Goal: Transaction & Acquisition: Purchase product/service

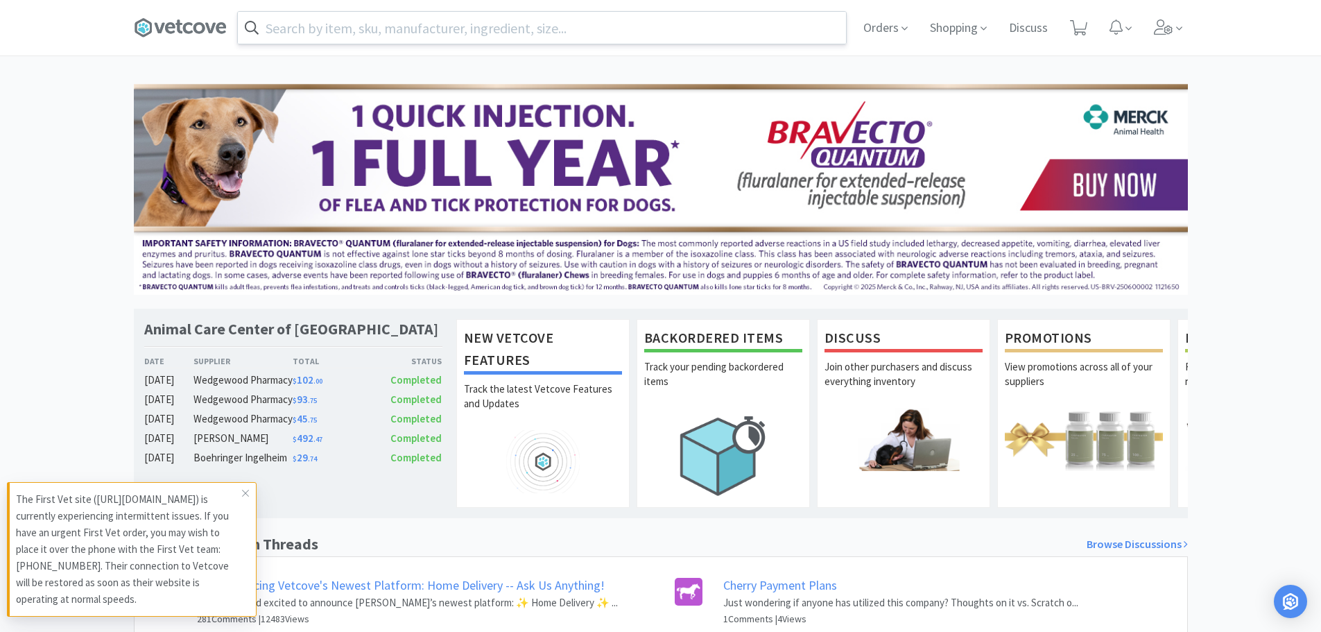
click at [549, 34] on input "text" at bounding box center [542, 28] width 608 height 32
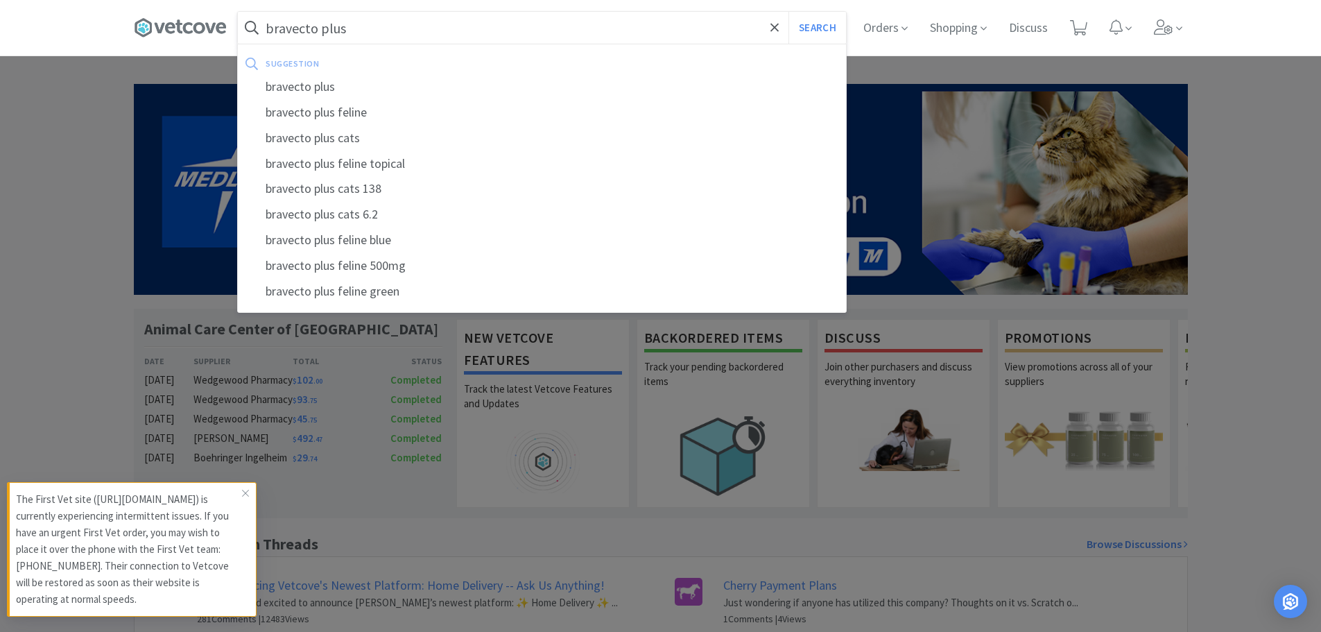
type input "bravecto plus"
click at [788, 12] on button "Search" at bounding box center [817, 28] width 58 height 32
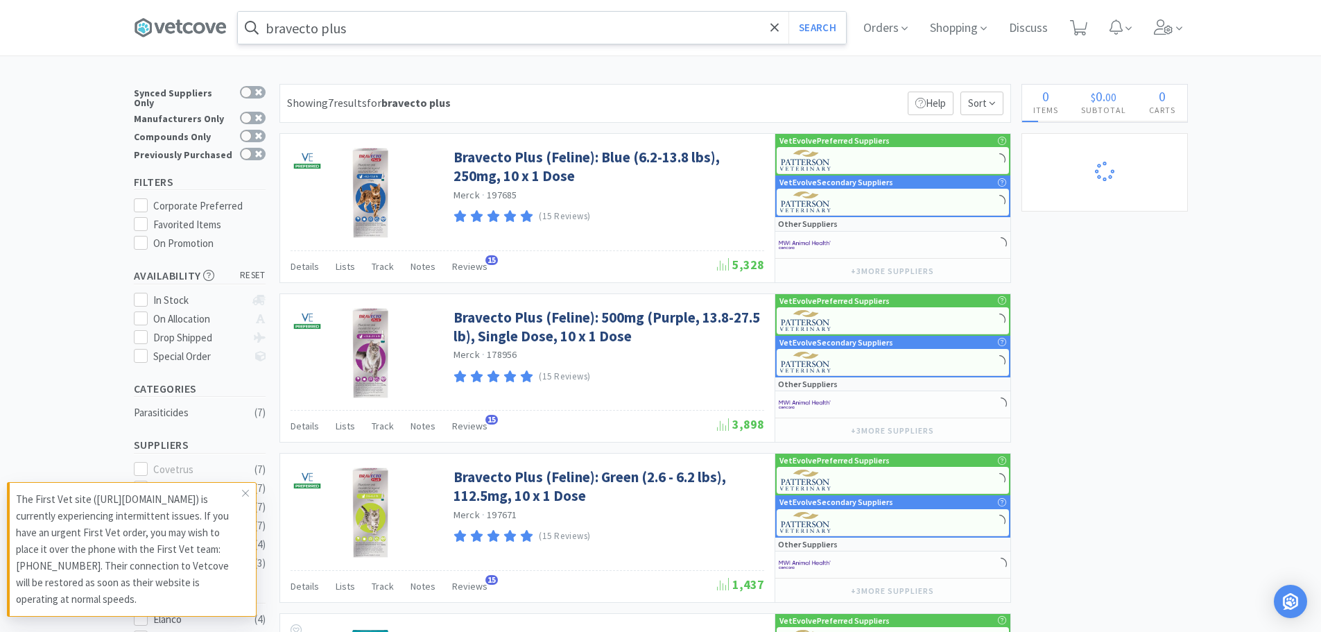
select select "5"
select select "1"
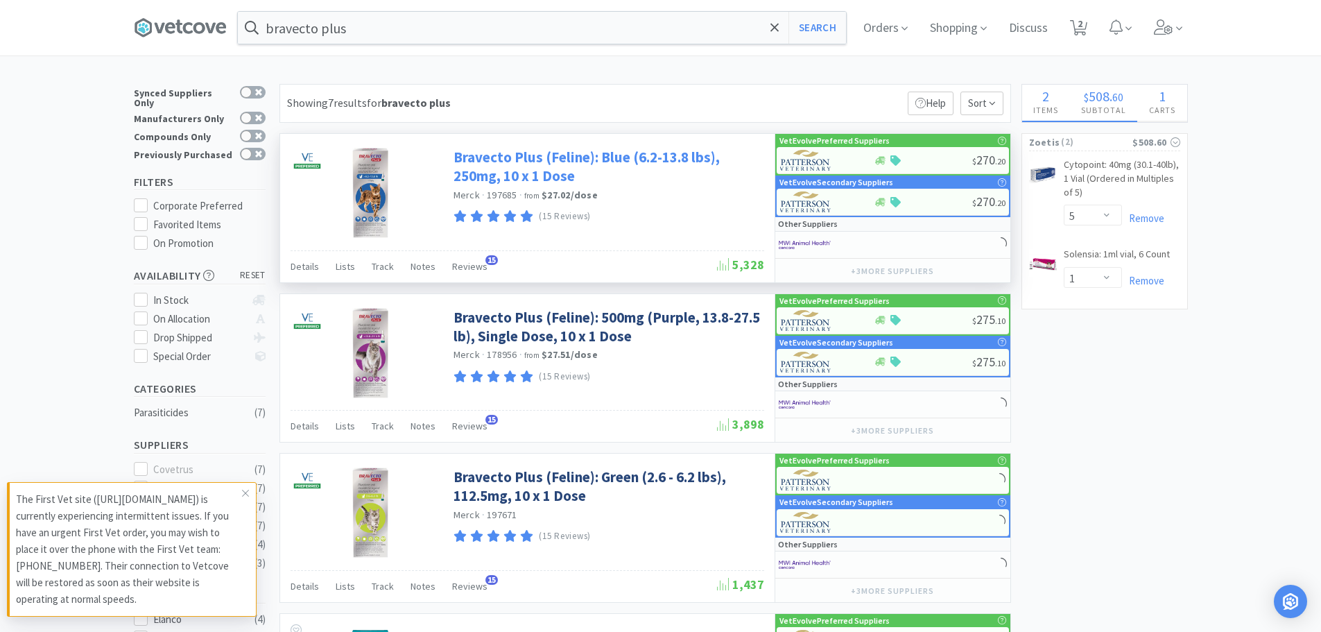
select select "2"
select select "1"
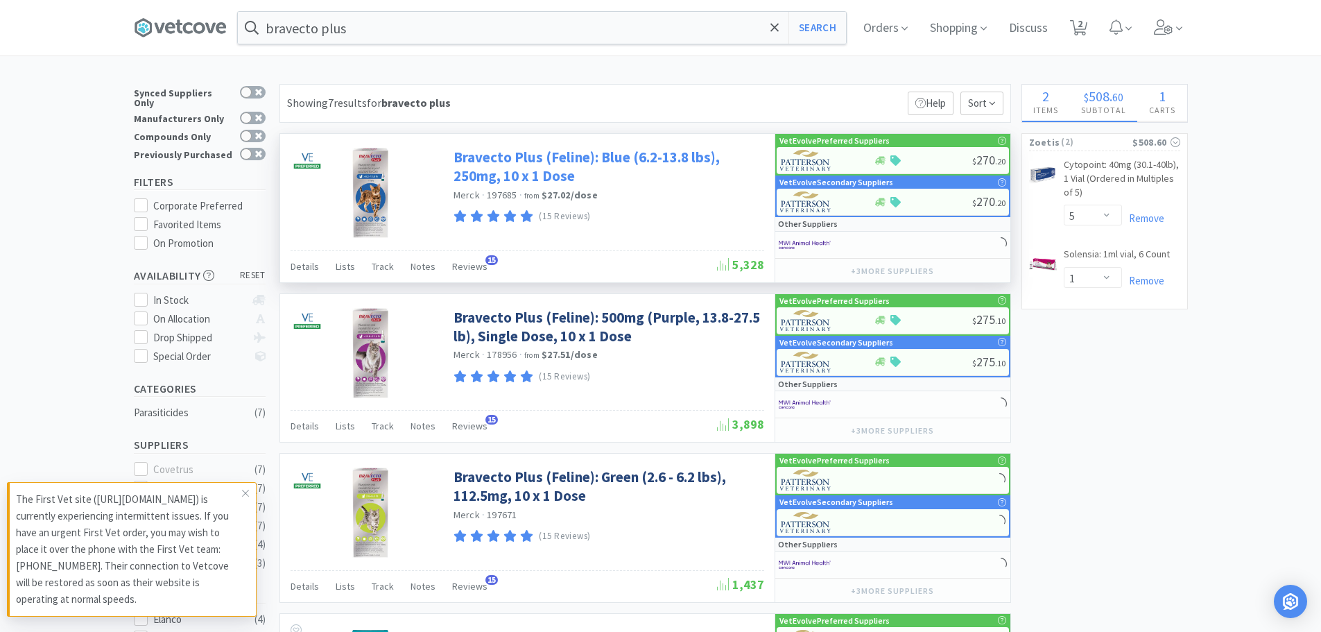
select select "1"
select select "2"
select select "10"
select select "3"
select select "2"
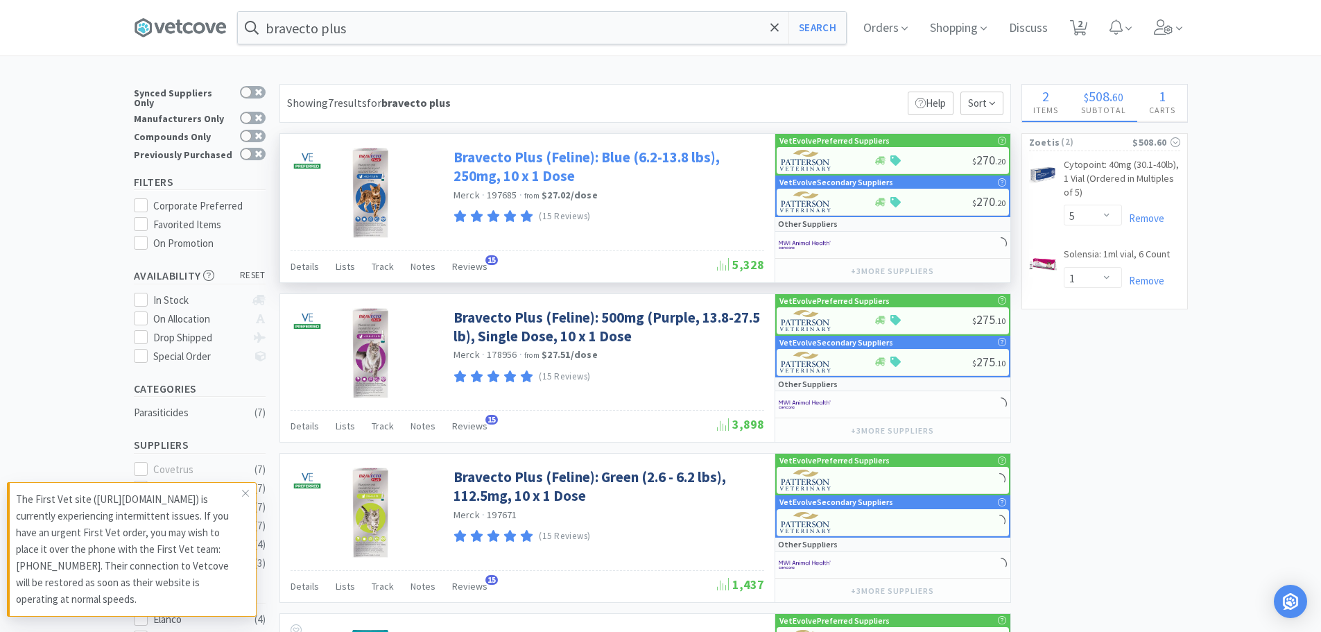
select select "3"
select select "1"
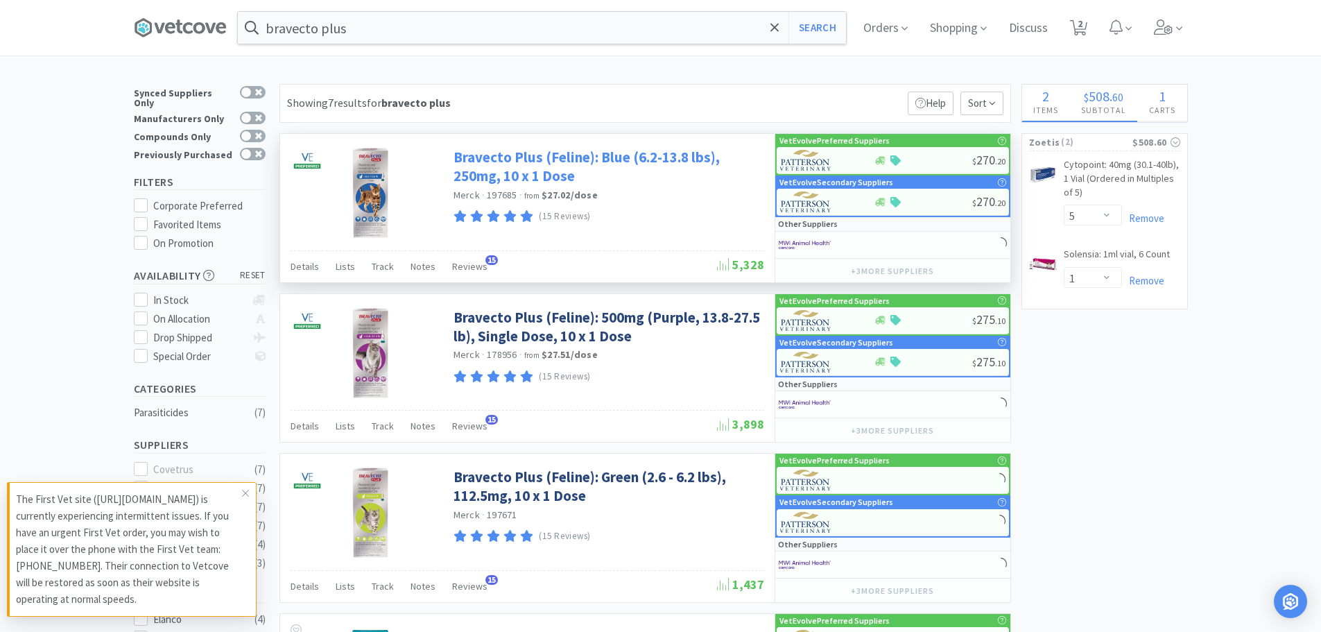
select select "1"
select select "2"
select select "1"
select select "2"
select select "1"
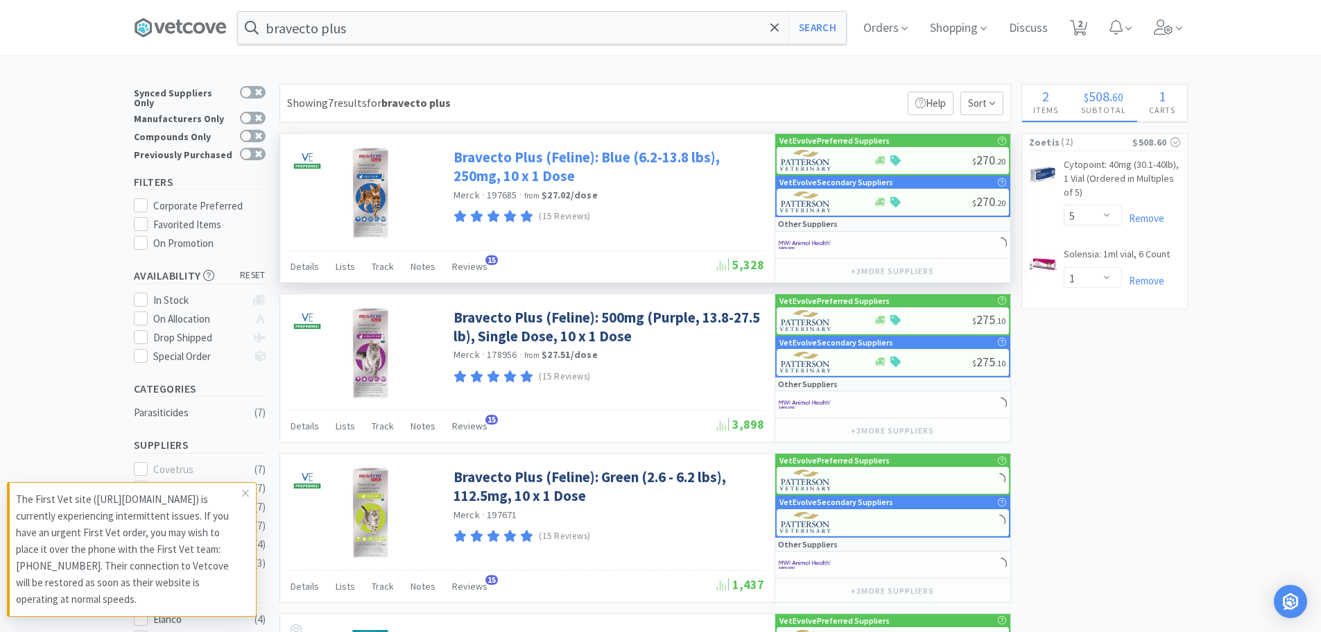
select select "2"
select select "5"
select select "1"
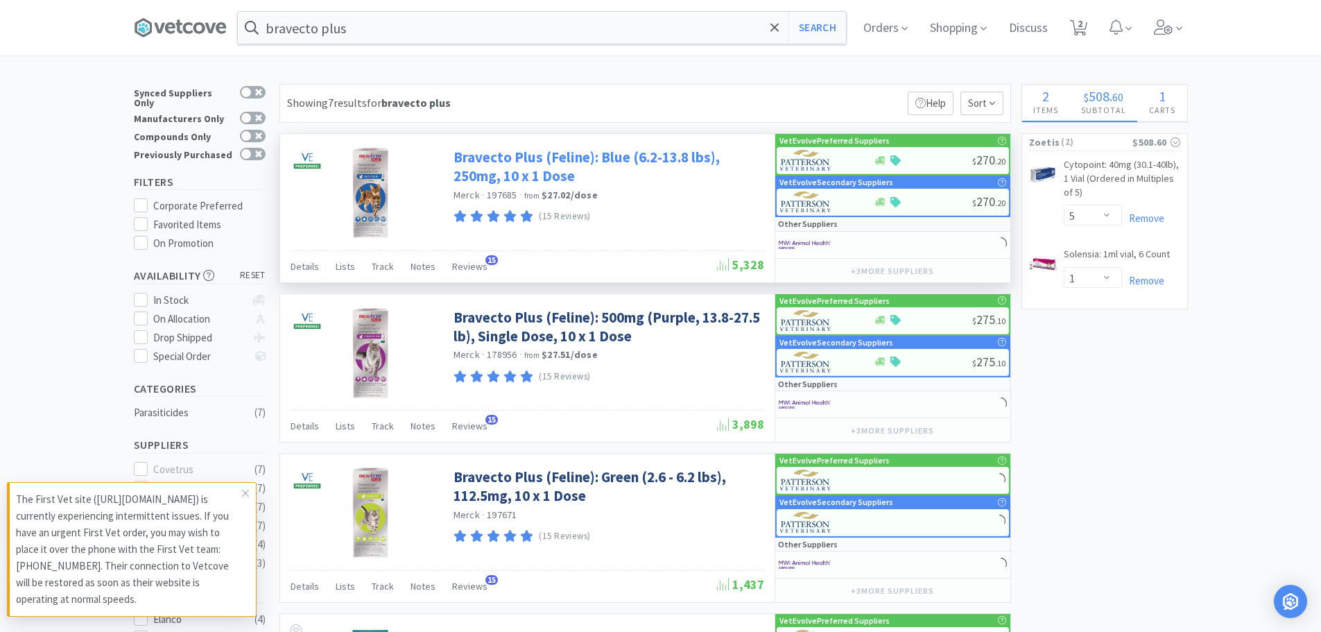
select select "1"
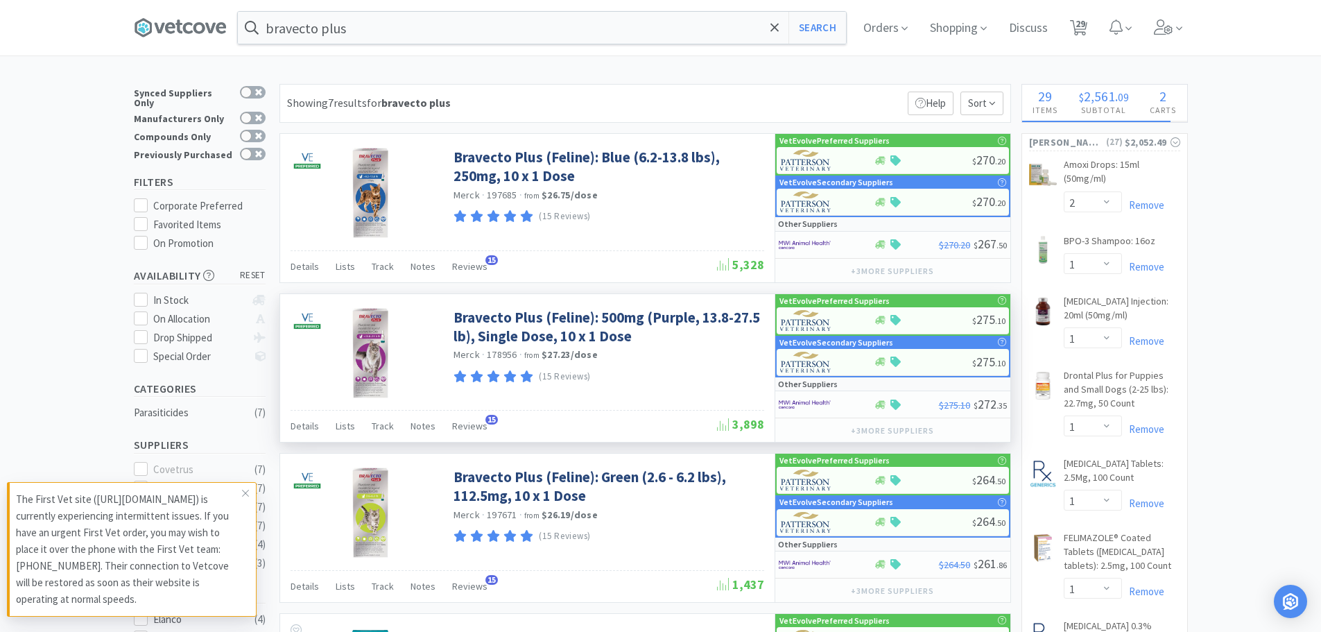
select select "1"
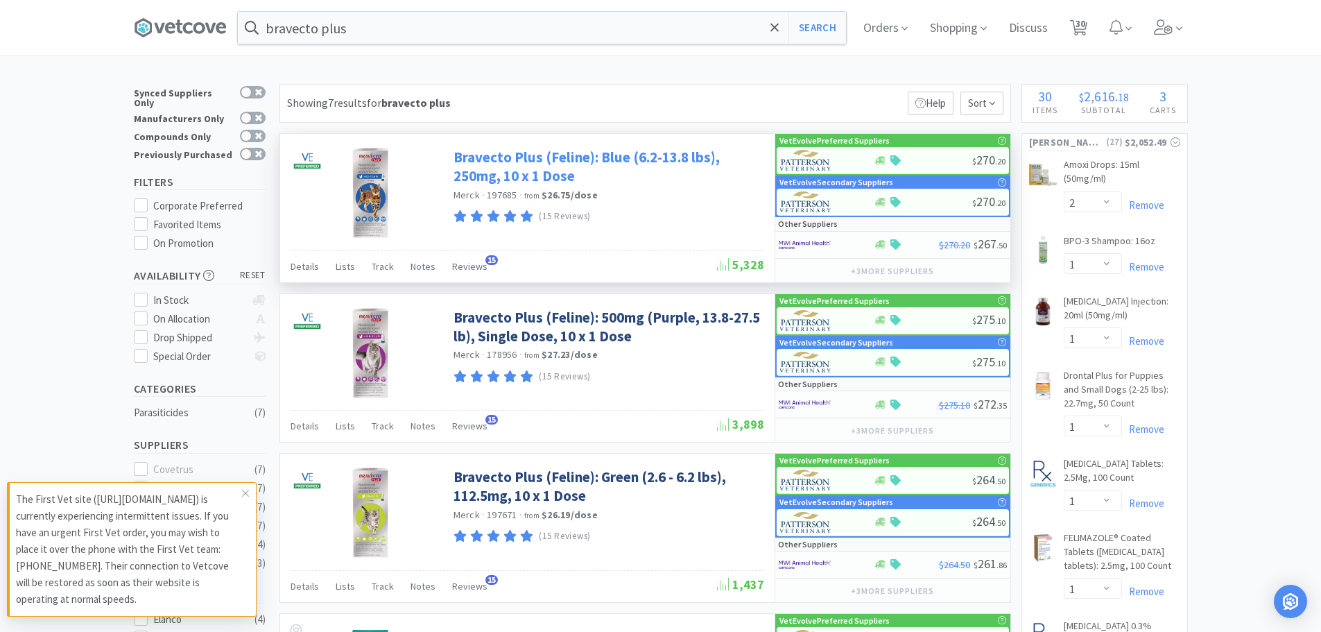
click at [567, 157] on link "Bravecto Plus (Feline): Blue (6.2-13.8 lbs), 250mg, 10 x 1 Dose" at bounding box center [607, 167] width 307 height 38
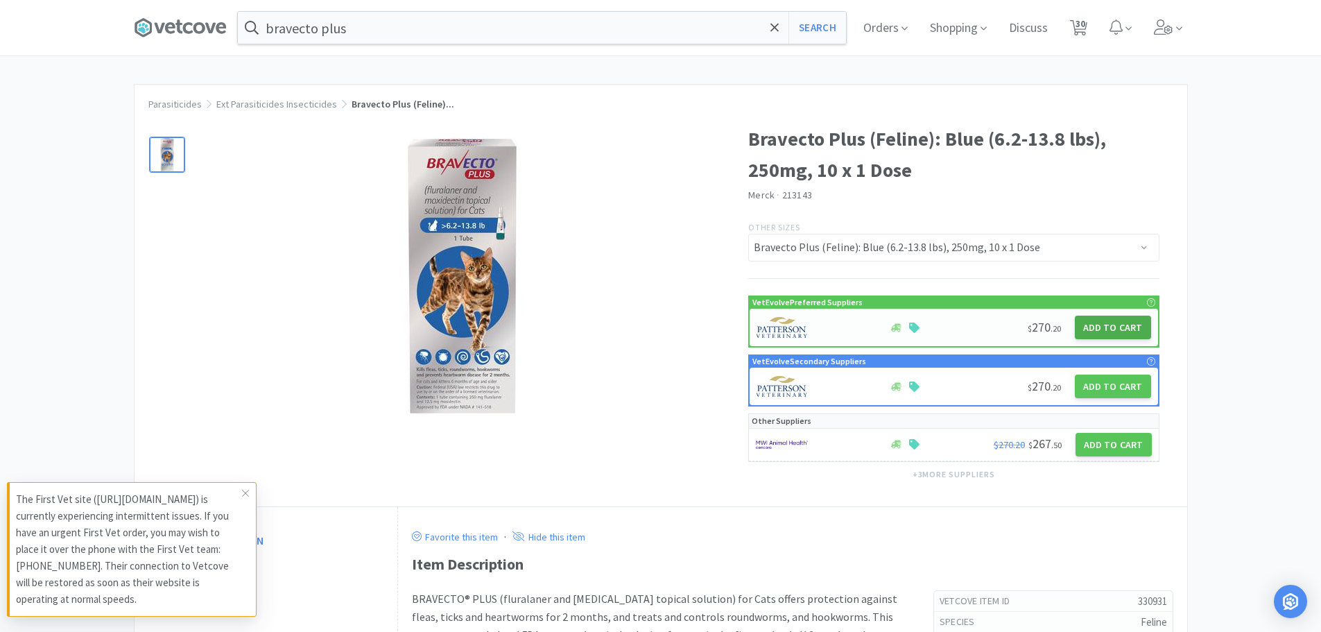
click at [1119, 326] on button "Add to Cart" at bounding box center [1113, 328] width 76 height 24
select select "1"
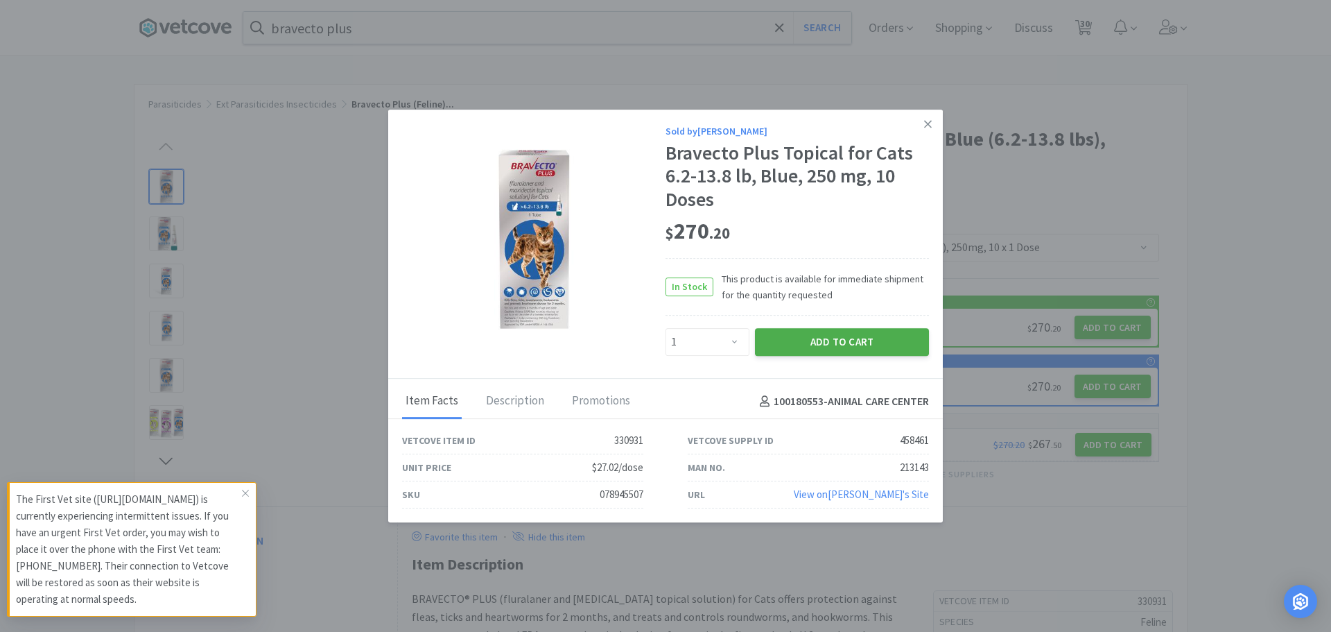
click at [832, 341] on button "Add to Cart" at bounding box center [842, 342] width 174 height 28
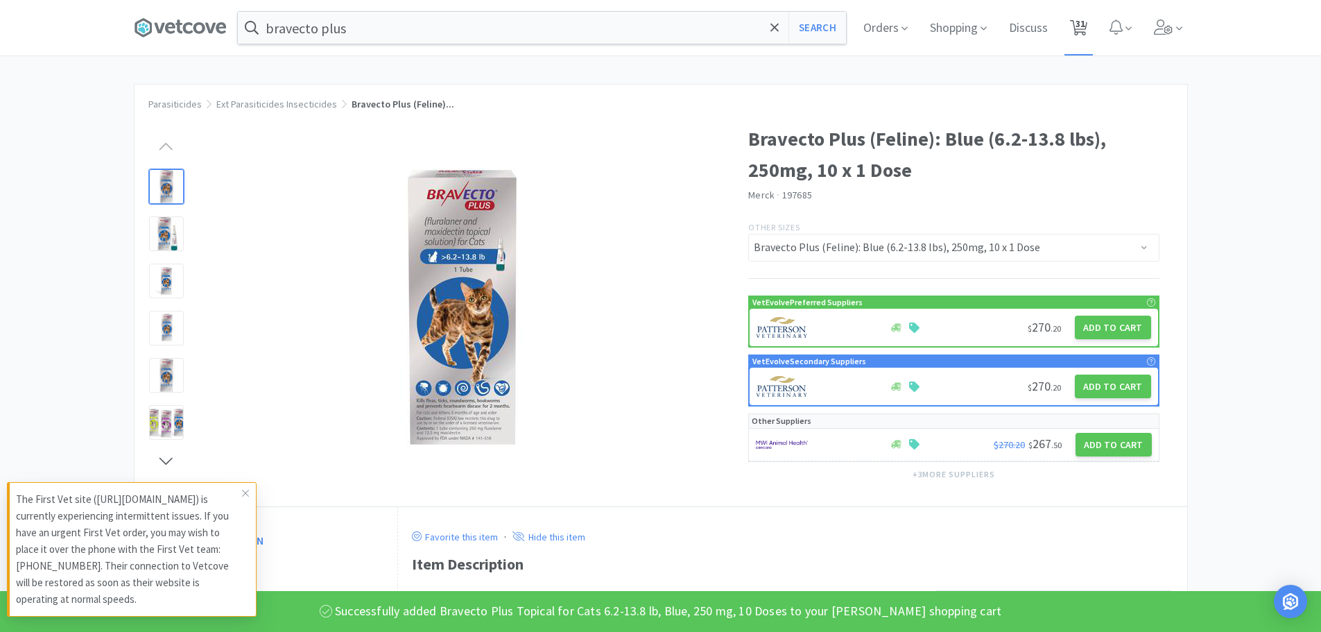
click at [1084, 26] on span "31" at bounding box center [1081, 23] width 10 height 55
select select "5"
select select "1"
select select "2"
select select "1"
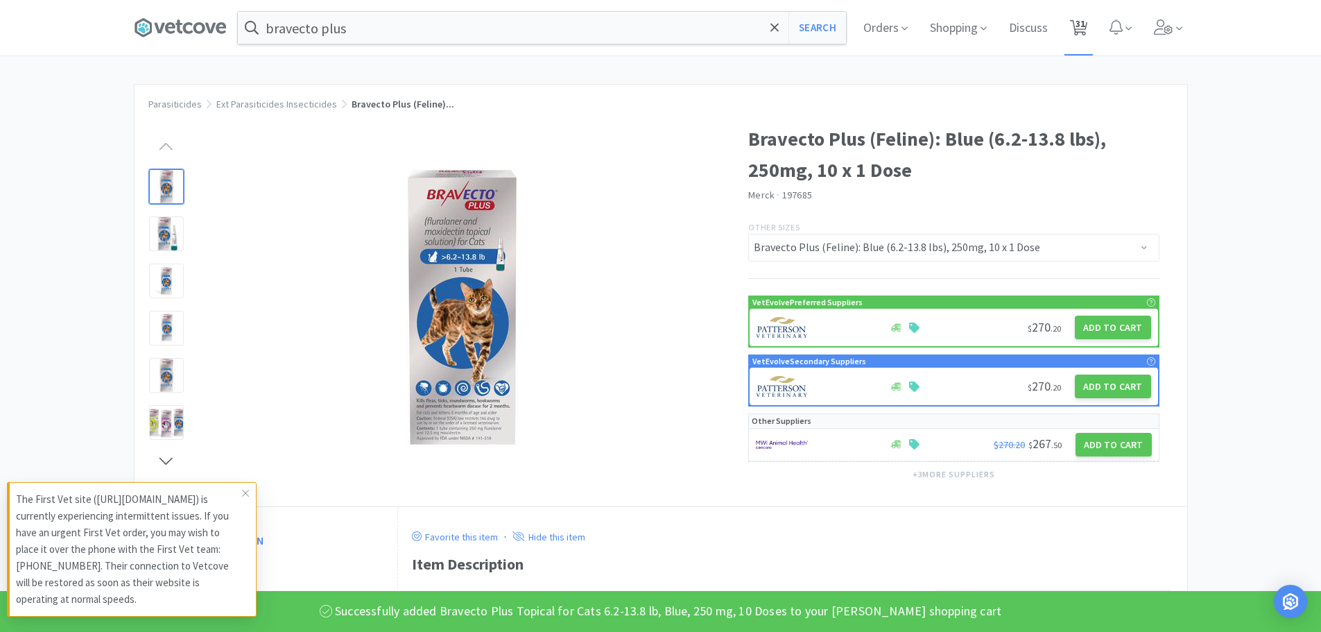
select select "1"
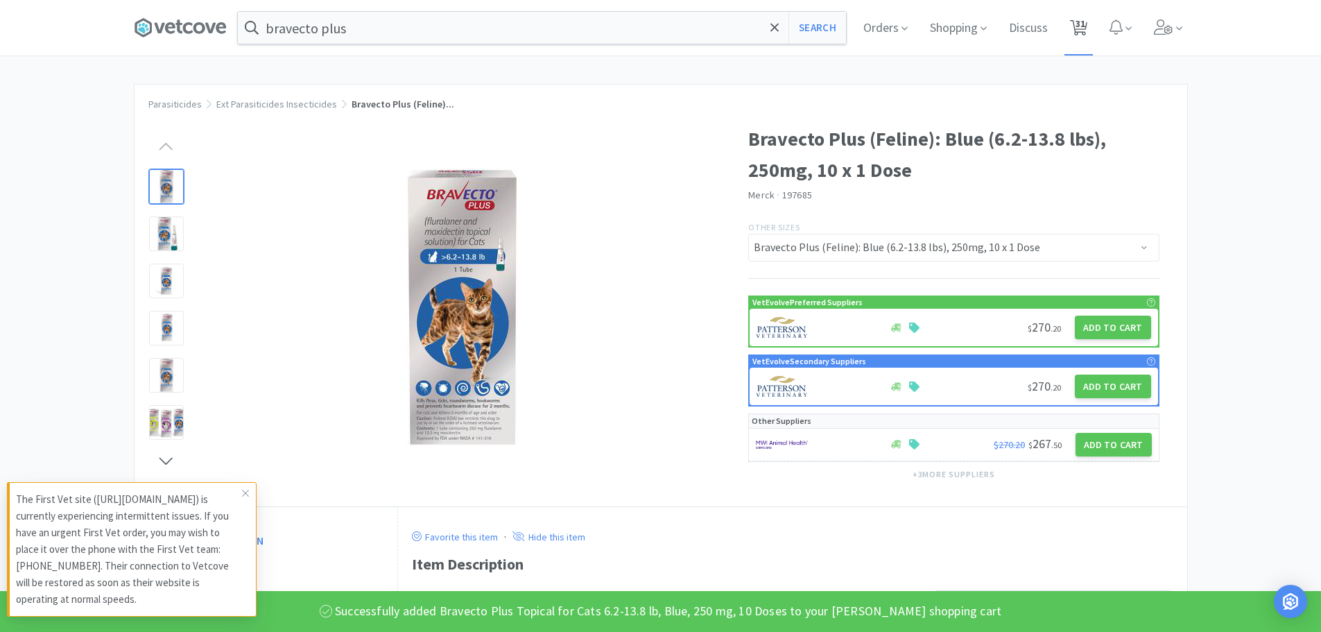
select select "2"
select select "10"
select select "3"
select select "2"
select select "3"
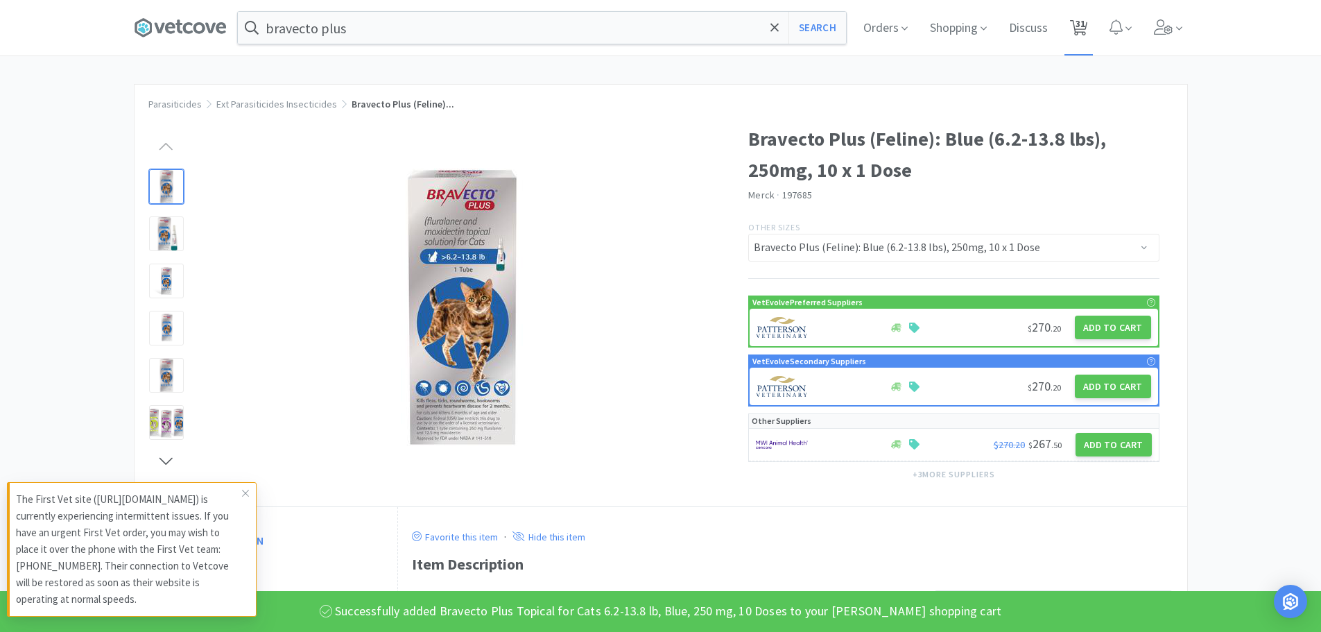
select select "1"
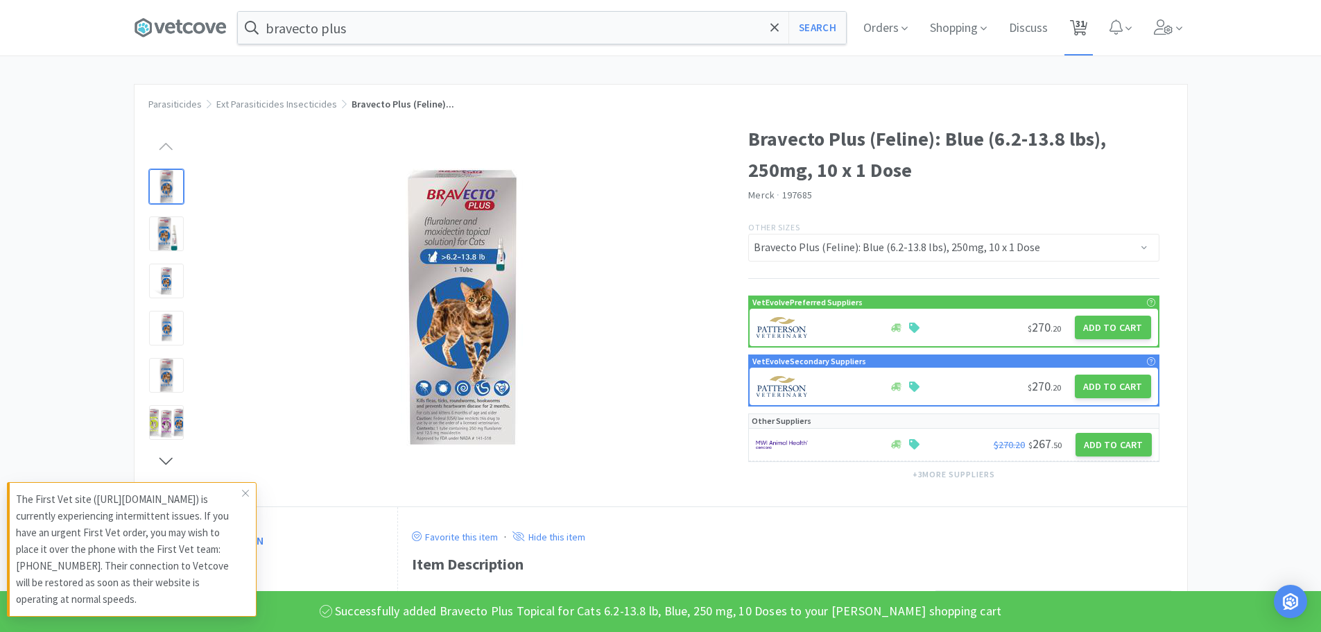
select select "2"
select select "1"
select select "2"
select select "1"
select select "2"
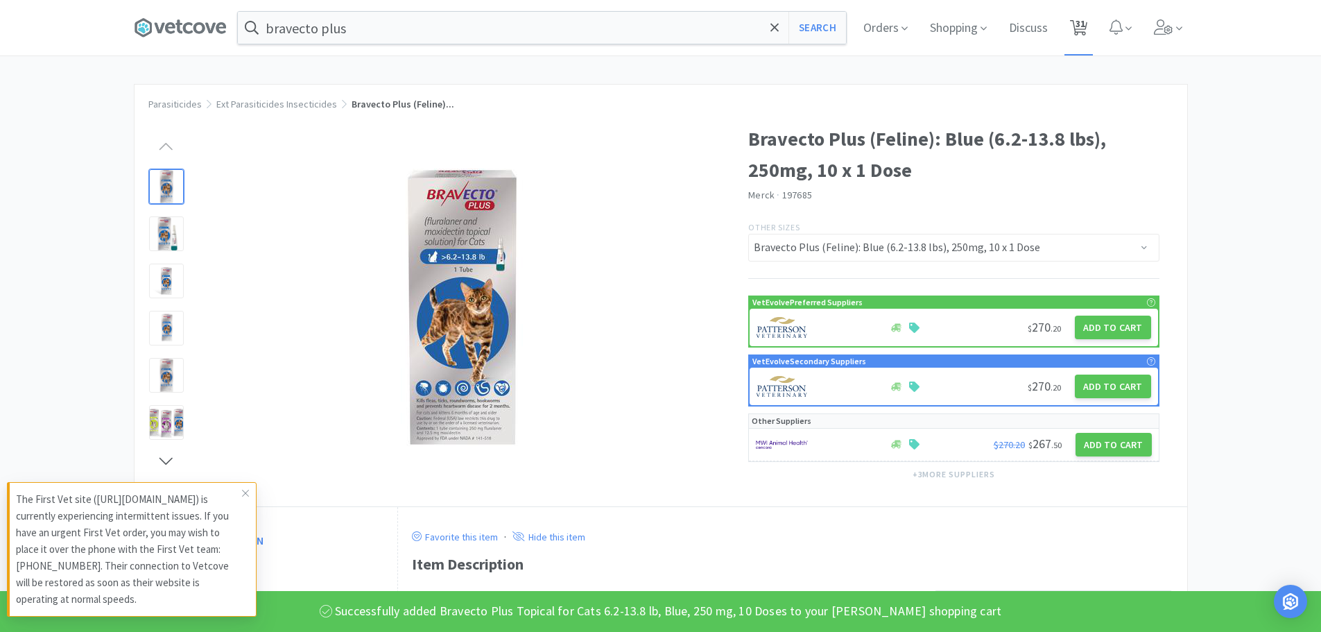
select select "2"
select select "5"
select select "1"
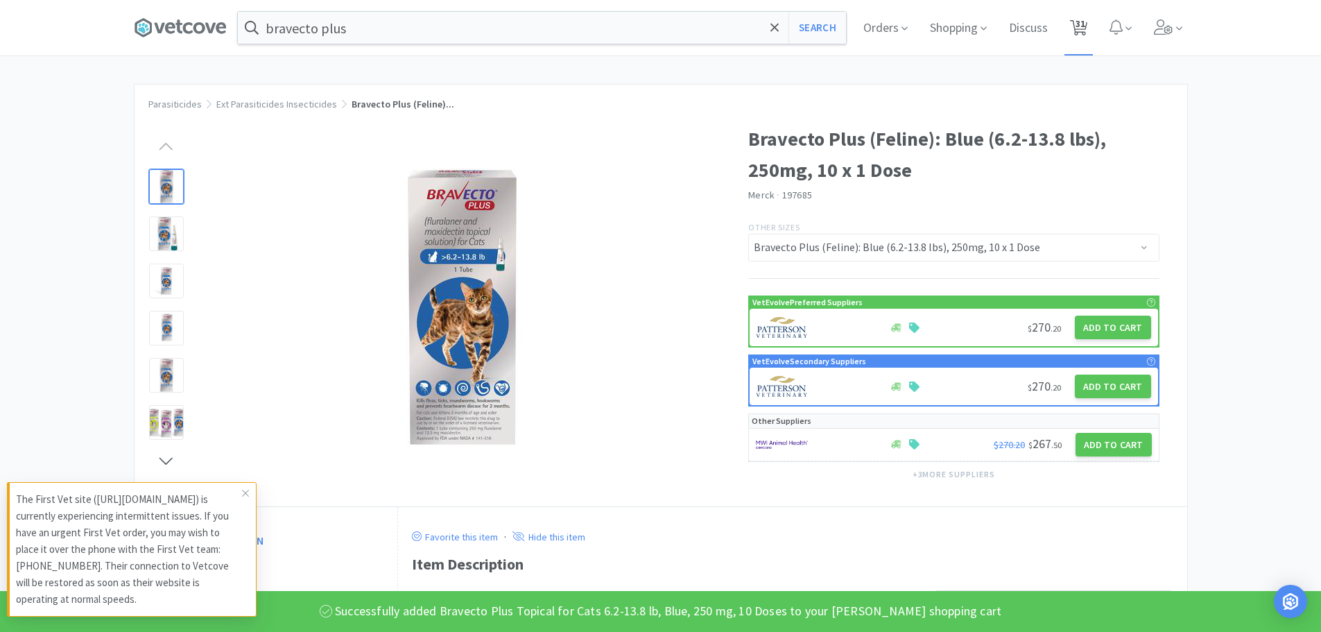
select select "1"
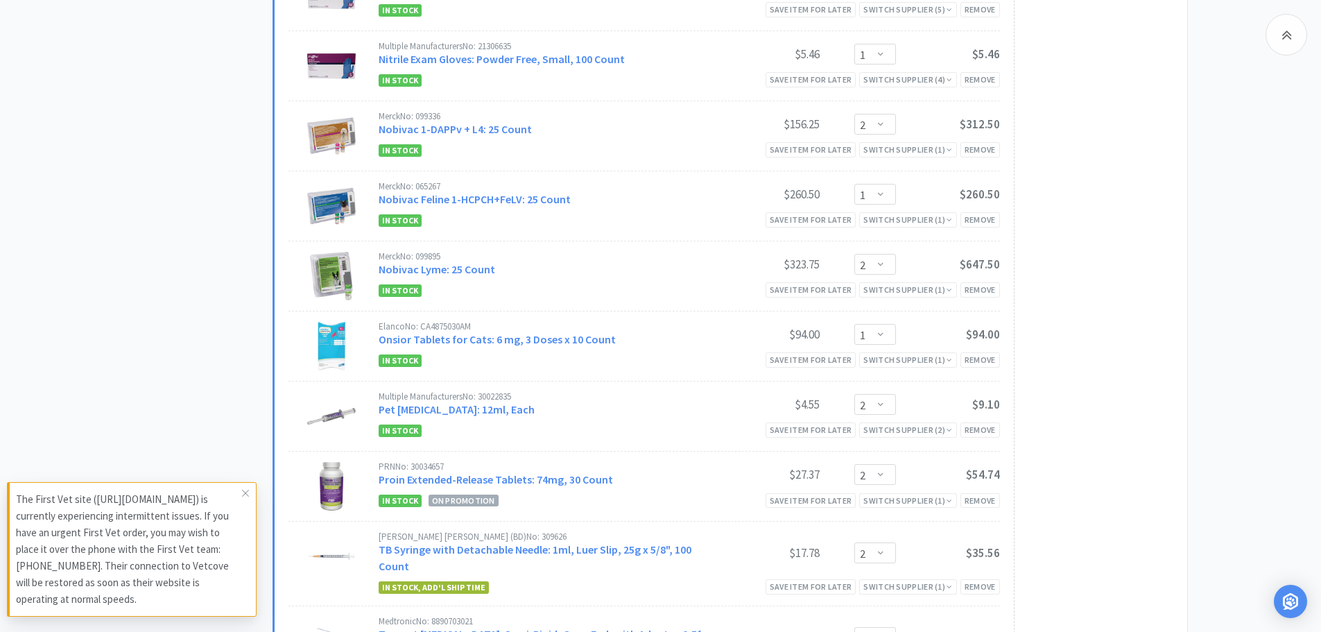
scroll to position [1611, 0]
